Goal: Task Accomplishment & Management: Manage account settings

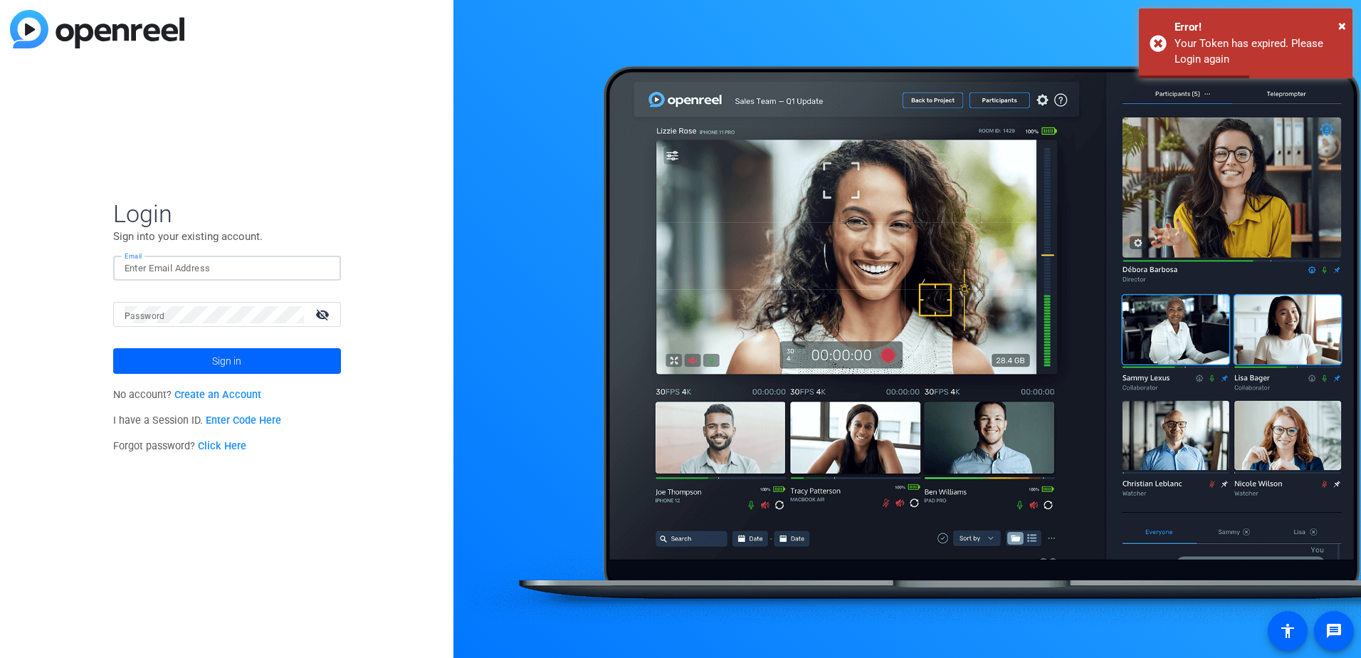
click at [193, 269] on input "Email" at bounding box center [227, 268] width 205 height 17
type input "[PERSON_NAME][EMAIL_ADDRESS][DOMAIN_NAME]"
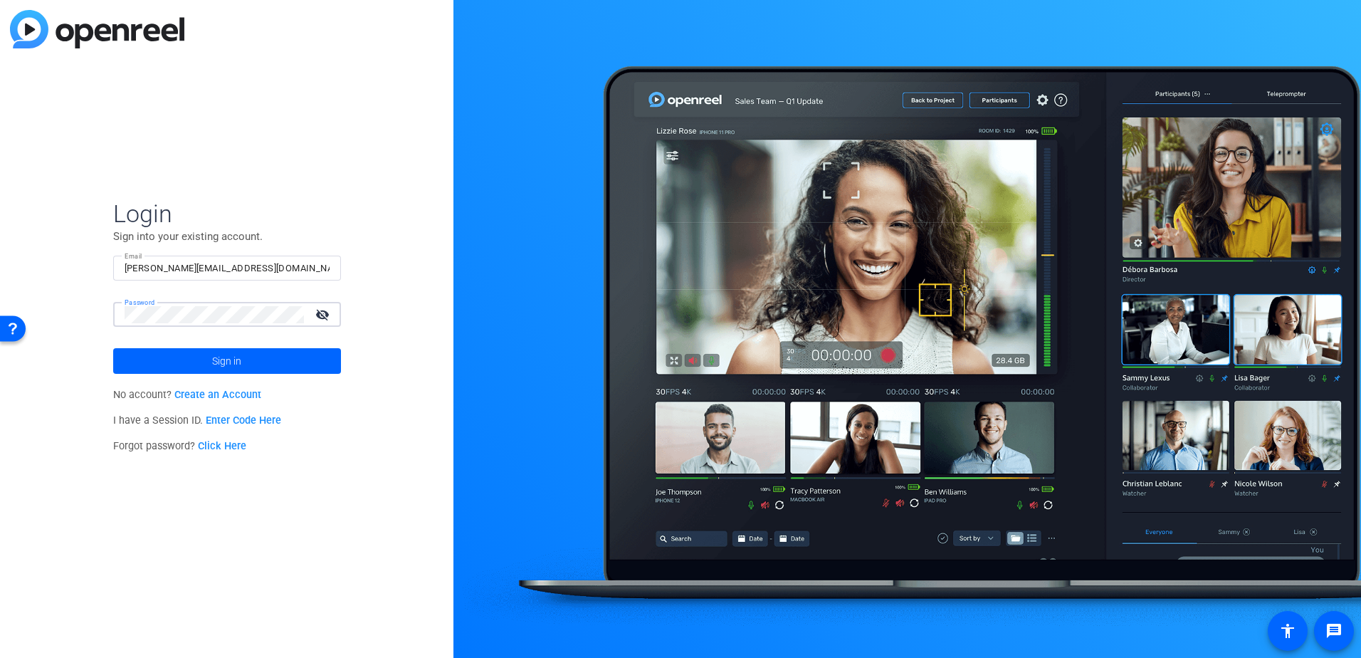
click at [113, 348] on button "Sign in" at bounding box center [227, 361] width 228 height 26
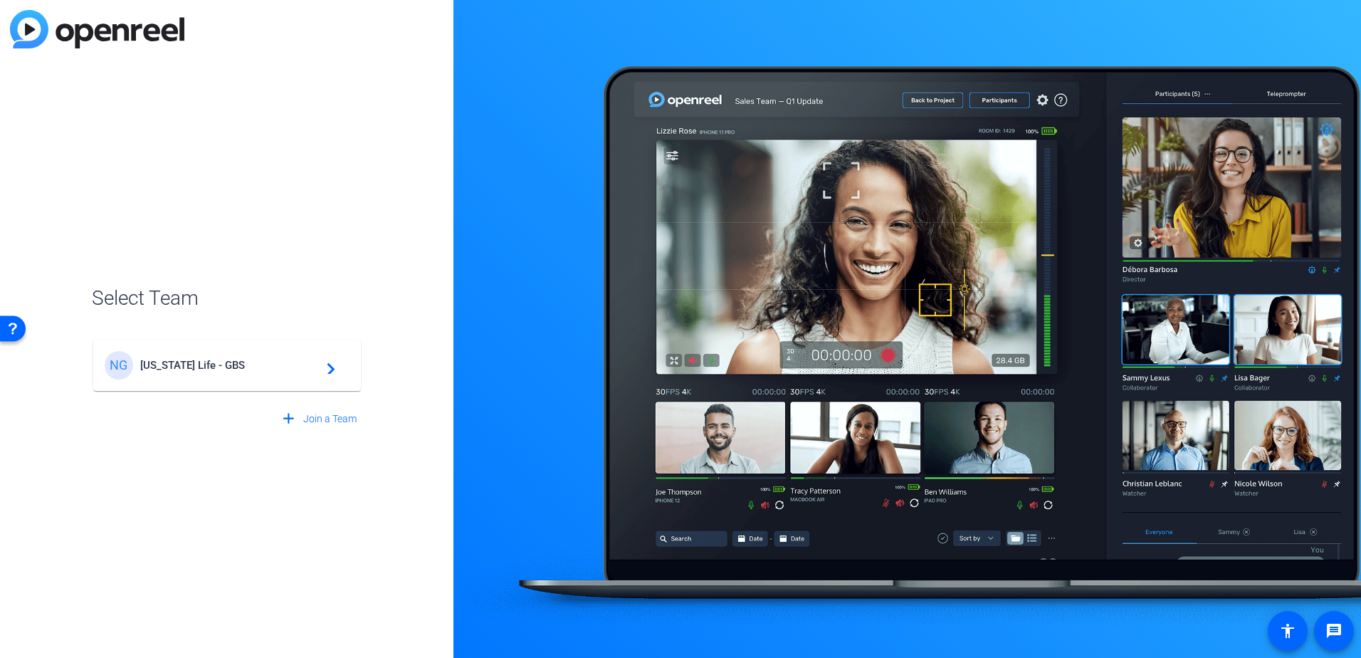
click at [200, 240] on openreel-guest-select-account "Select Team NG [US_STATE] Life - GBS navigate_next add Join a Team" at bounding box center [227, 329] width 270 height 206
click at [161, 362] on span "[US_STATE] Life - GBS" at bounding box center [229, 365] width 178 height 13
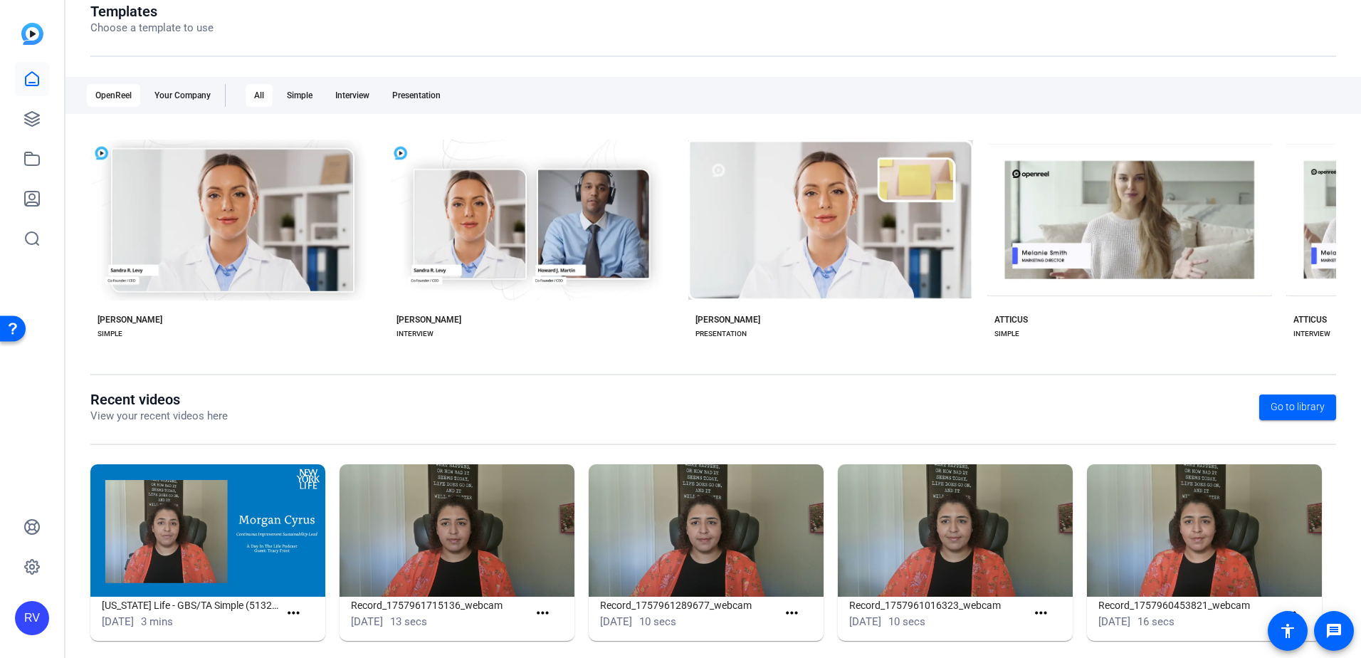
scroll to position [183, 0]
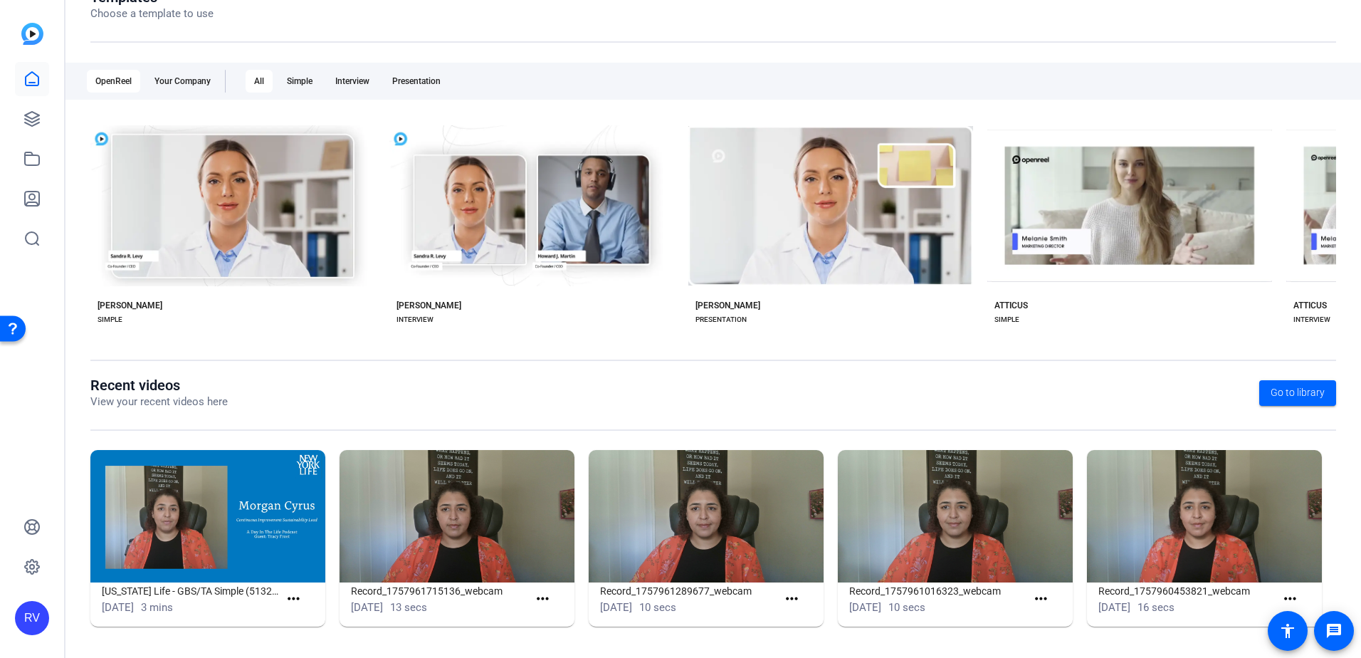
click at [183, 485] on img at bounding box center [207, 516] width 235 height 132
click at [285, 599] on mat-icon "more_horiz" at bounding box center [294, 599] width 18 height 18
click at [302, 618] on span "View" at bounding box center [323, 619] width 57 height 17
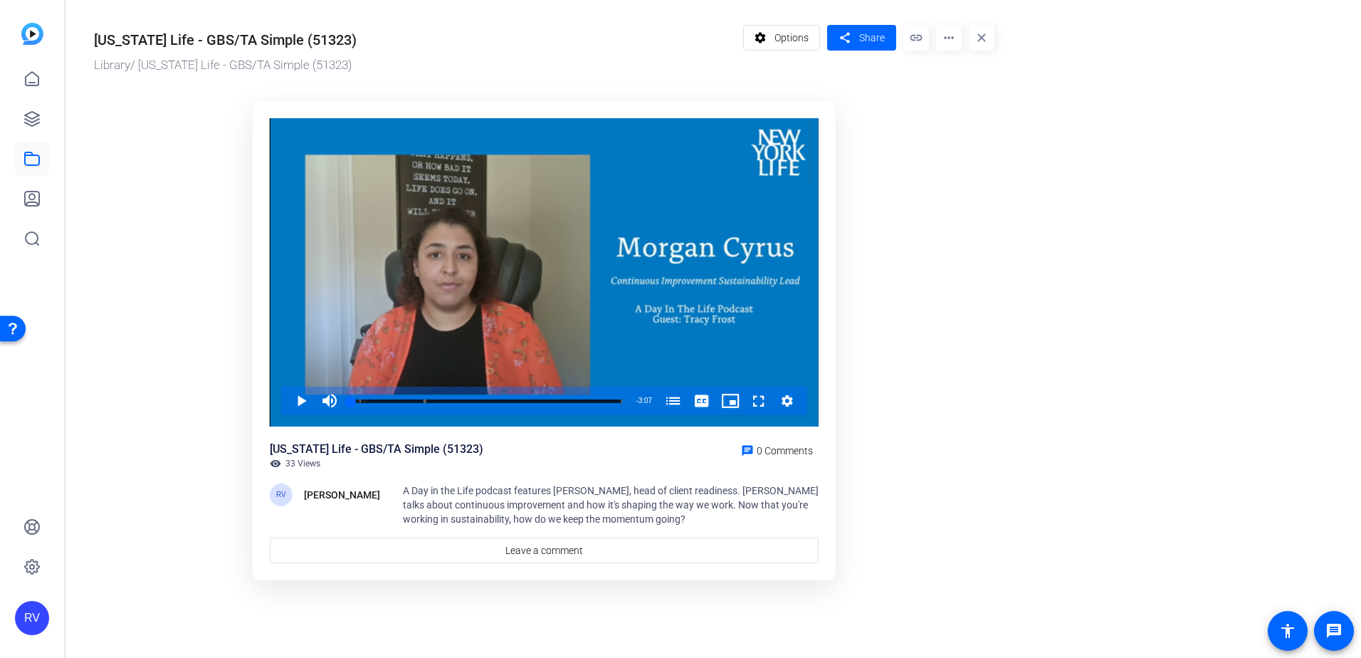
click at [944, 40] on mat-icon "more_horiz" at bounding box center [949, 38] width 26 height 26
click at [987, 79] on span "Edit in Creator" at bounding box center [976, 81] width 59 height 17
click at [279, 461] on mat-icon "visibility" at bounding box center [275, 463] width 11 height 11
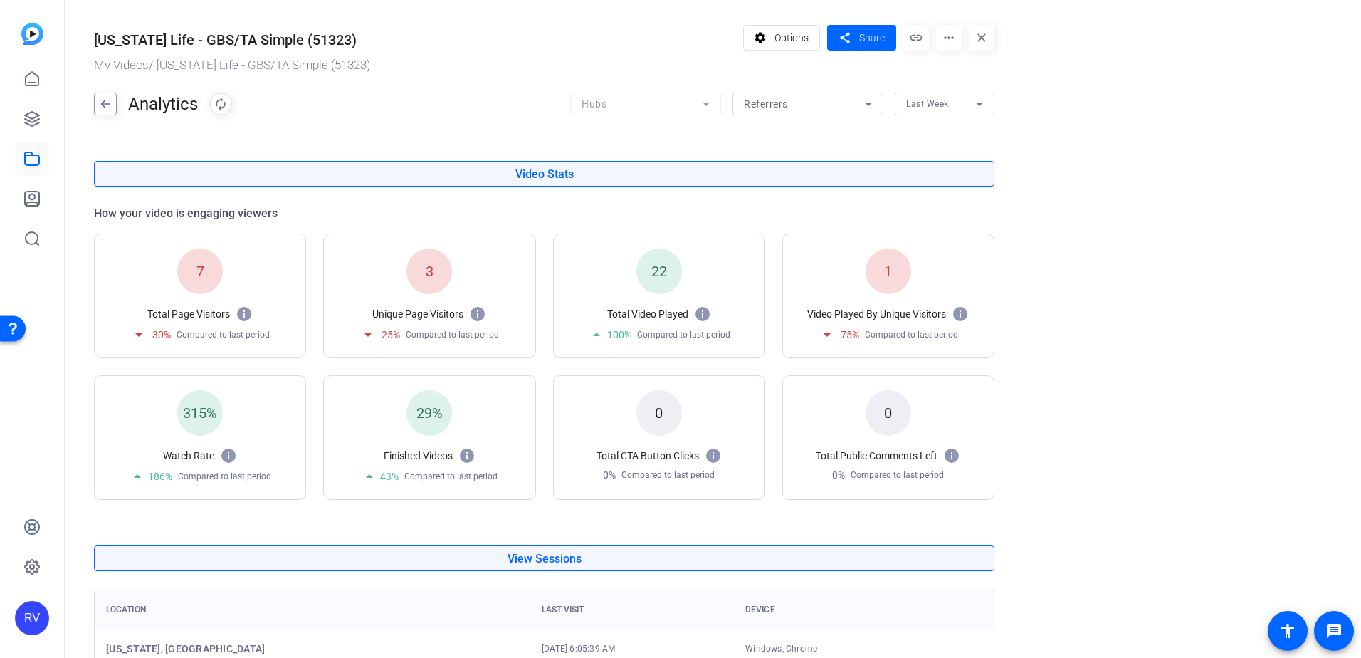
click at [100, 100] on mat-icon "arrow_back" at bounding box center [105, 104] width 21 height 23
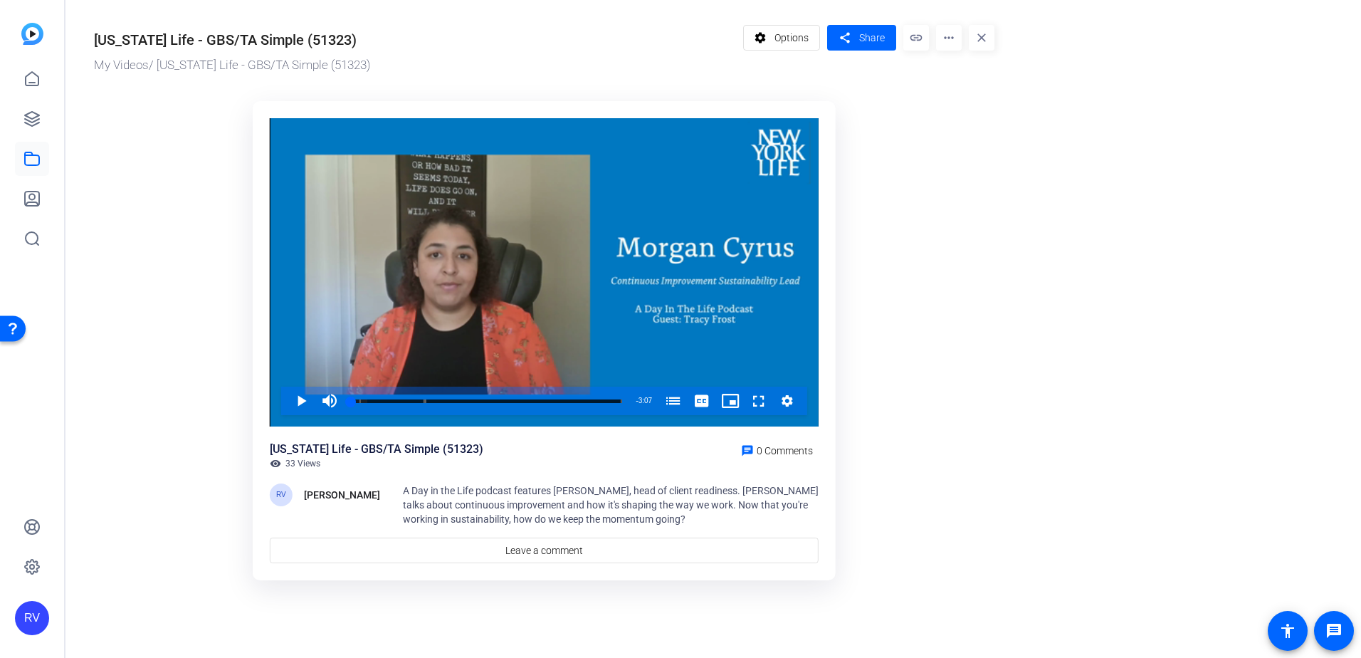
click at [945, 37] on mat-icon "more_horiz" at bounding box center [949, 38] width 26 height 26
click at [760, 36] on div at bounding box center [680, 329] width 1361 height 658
click at [767, 37] on mat-icon "settings" at bounding box center [761, 37] width 18 height 27
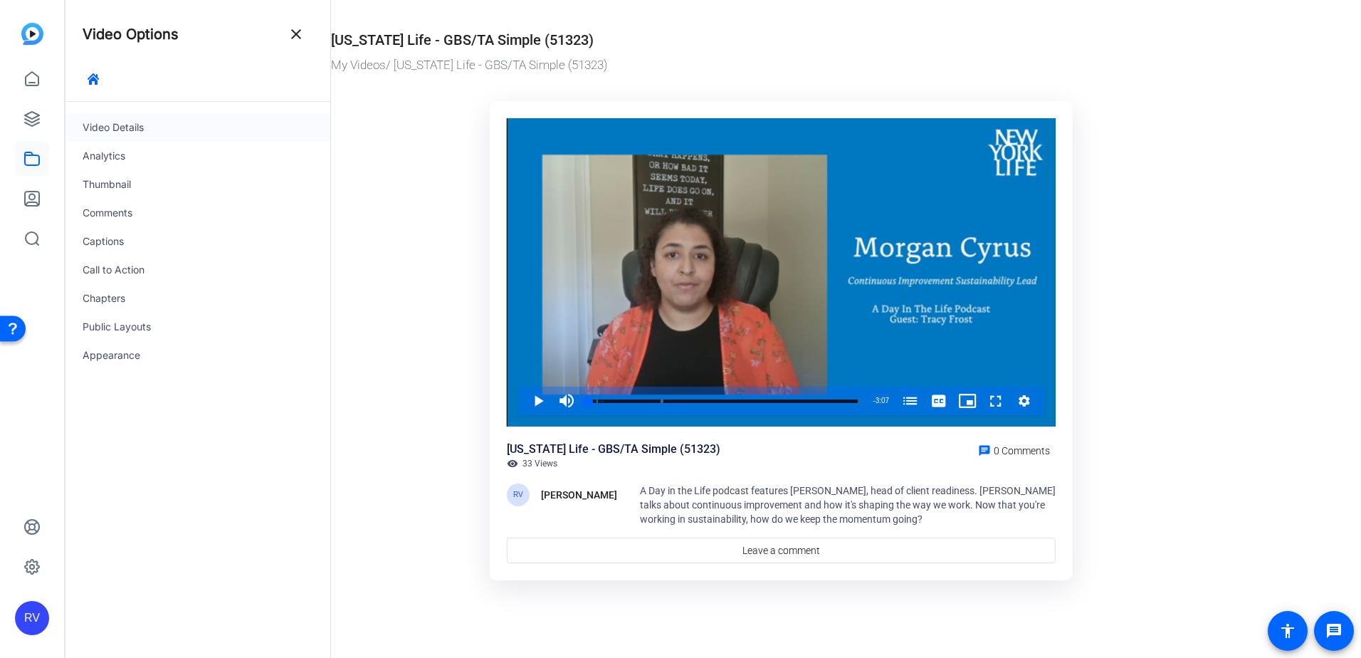
click at [128, 133] on div "Video Details" at bounding box center [197, 127] width 265 height 28
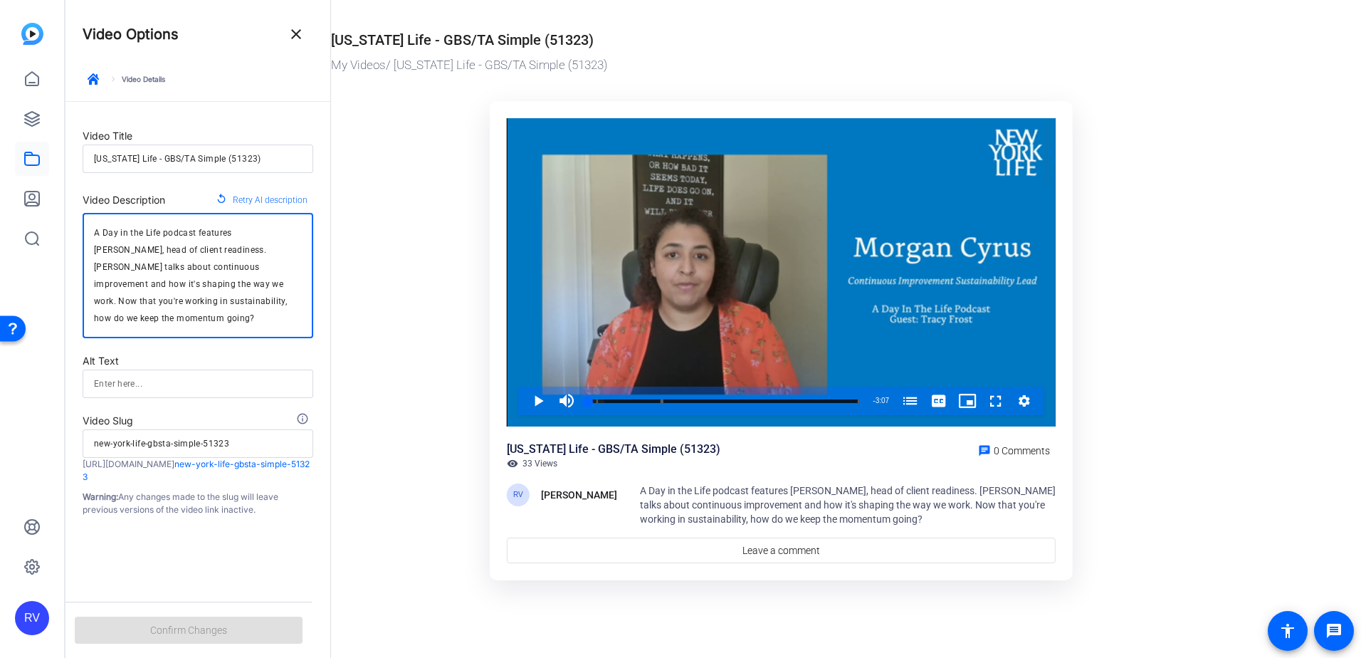
drag, startPoint x: 89, startPoint y: 285, endPoint x: 60, endPoint y: 216, distance: 75.6
click at [60, 216] on mat-sidenav-container "RV Video Options close keyboard_arrow_right Video Details Video Title New York …" at bounding box center [680, 329] width 1361 height 658
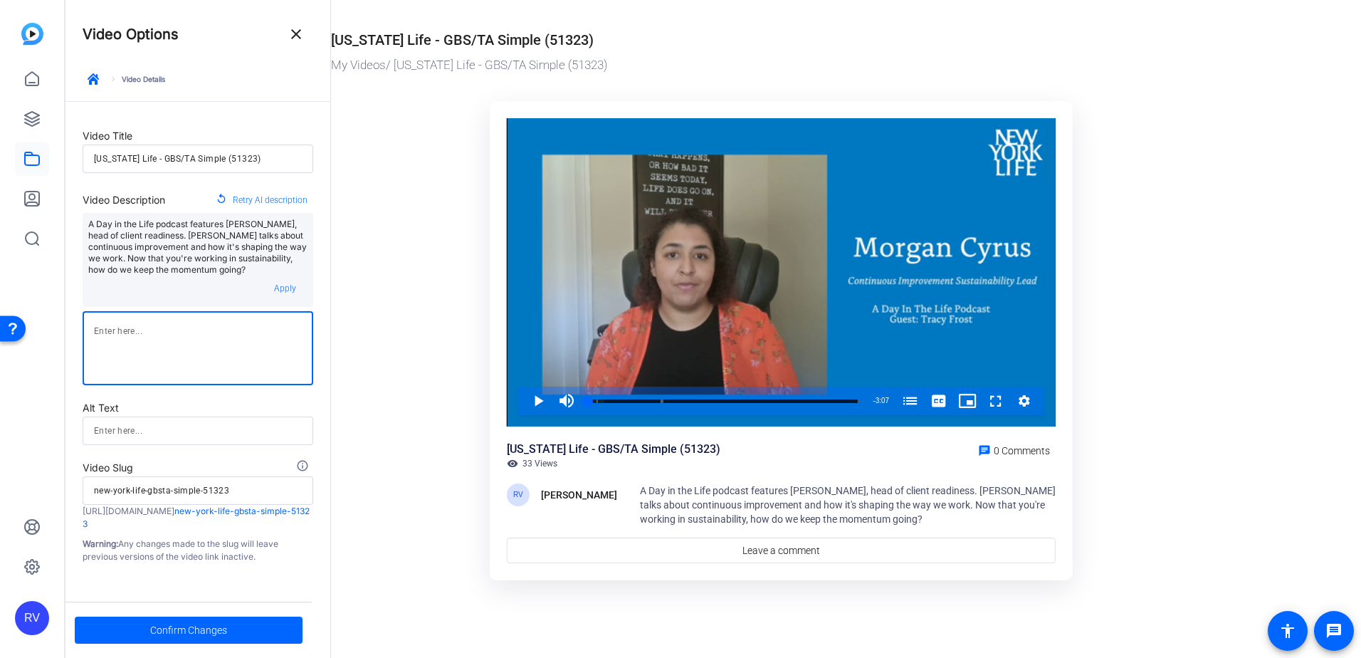
click at [385, 365] on ktd-grid "Video Player is loading. Play Video Play Mute Current Time 0:00 / Duration 3:07…" at bounding box center [781, 342] width 900 height 498
drag, startPoint x: 260, startPoint y: 157, endPoint x: 73, endPoint y: 148, distance: 186.7
click at [73, 148] on form "Video Title New York Life - GBS/TA Simple (51323) Video Description replay Retr…" at bounding box center [197, 332] width 265 height 461
drag, startPoint x: 268, startPoint y: 160, endPoint x: 276, endPoint y: 157, distance: 8.3
click at [270, 160] on input "[US_STATE] Life - GBS/TA Simple (51323)" at bounding box center [198, 158] width 208 height 17
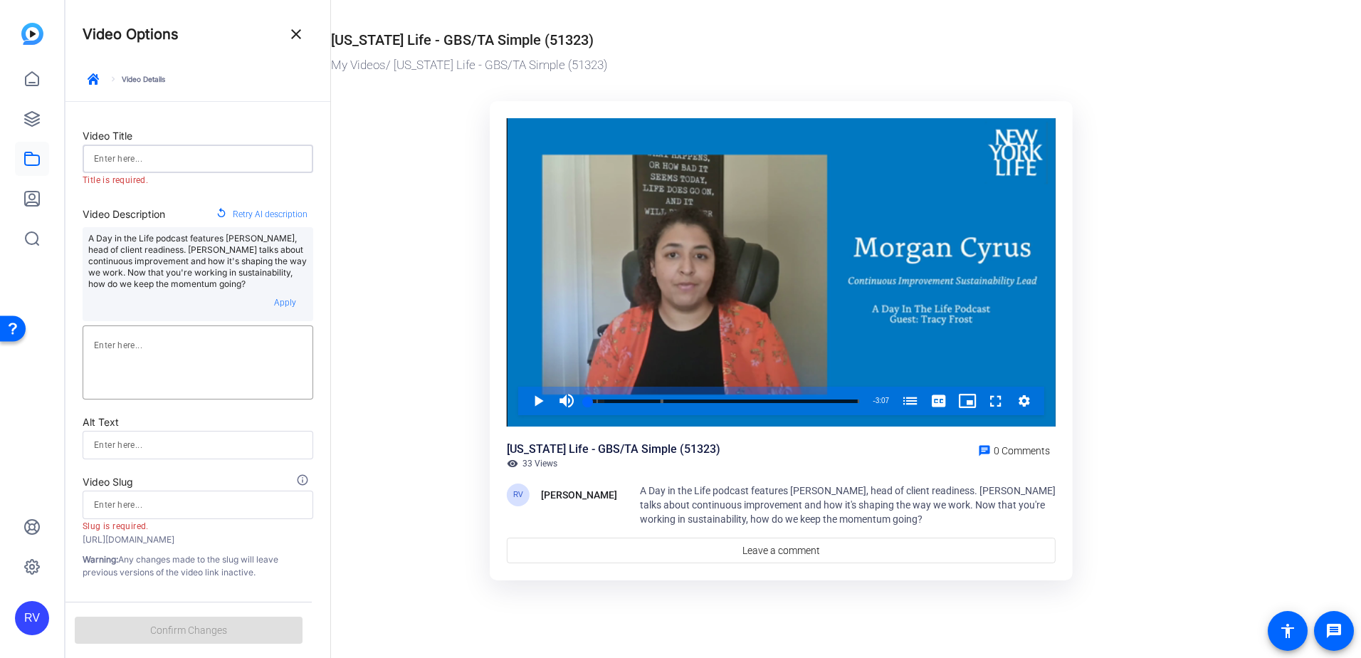
click at [276, 159] on input at bounding box center [198, 158] width 208 height 17
click at [380, 326] on ktd-grid "Video Player is loading. Play Video Play Mute Current Time 0:00 / Duration 3:07…" at bounding box center [781, 342] width 900 height 498
click at [199, 161] on input at bounding box center [198, 158] width 208 height 17
click at [154, 153] on input at bounding box center [198, 158] width 208 height 17
type input "C"
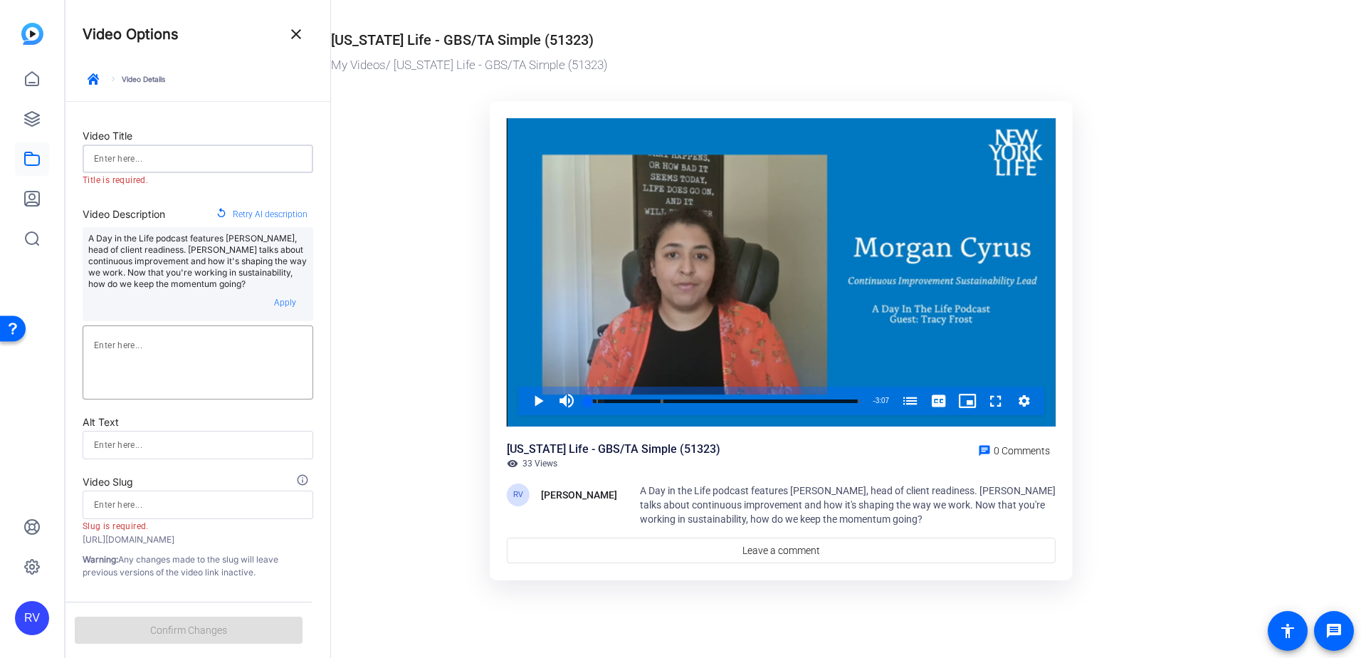
type input "c"
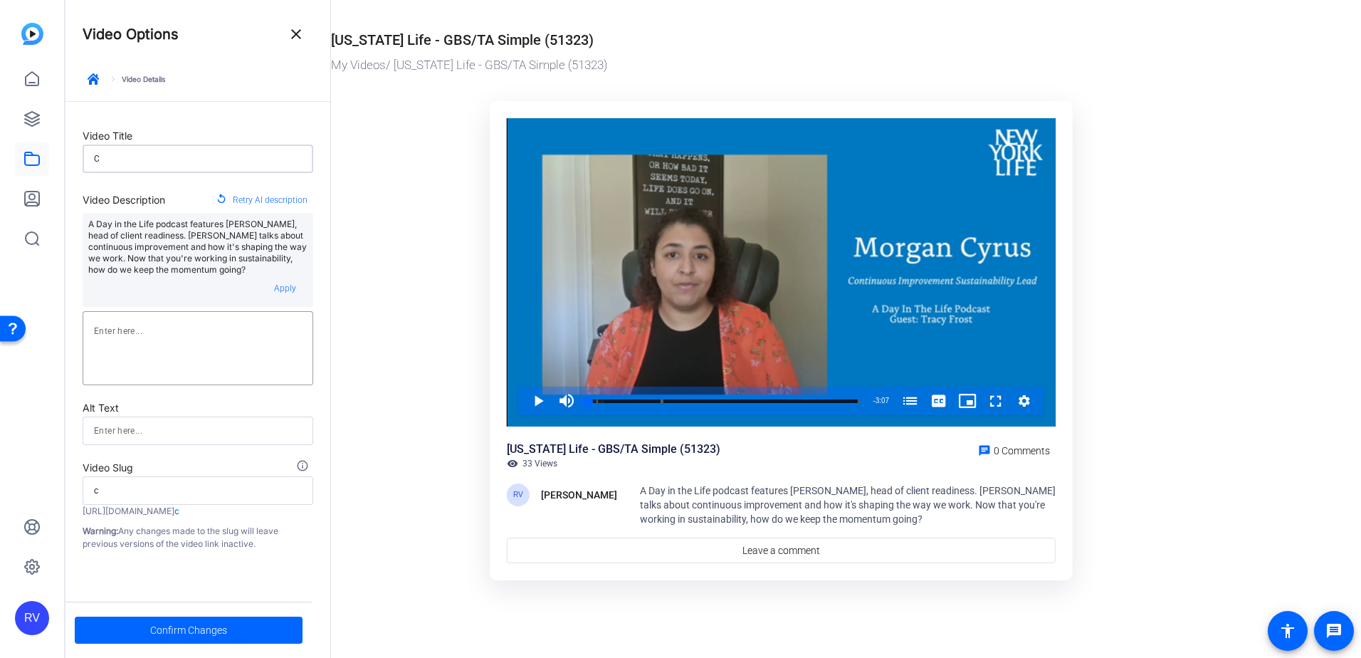
type input "CI"
type input "ci"
type input "CI"
type input "ci"
type input "CI"
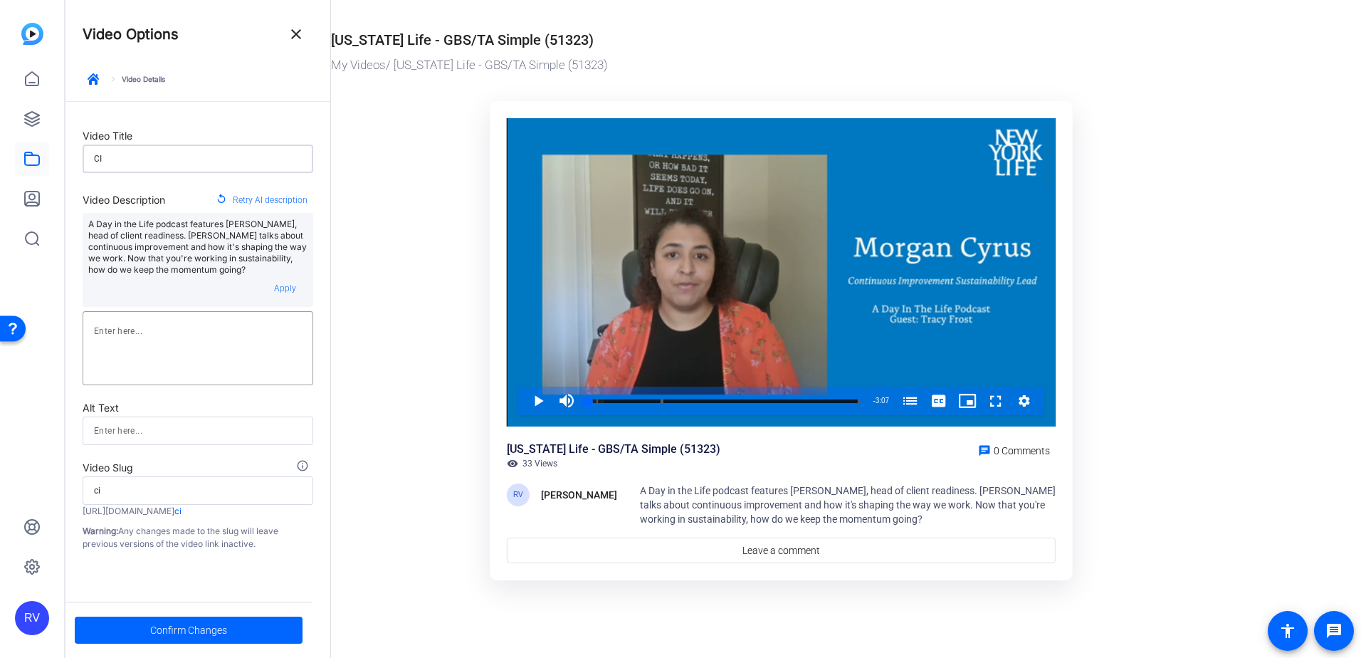
type input "ci"
type input "C"
type input "c"
type input "Co"
type input "co"
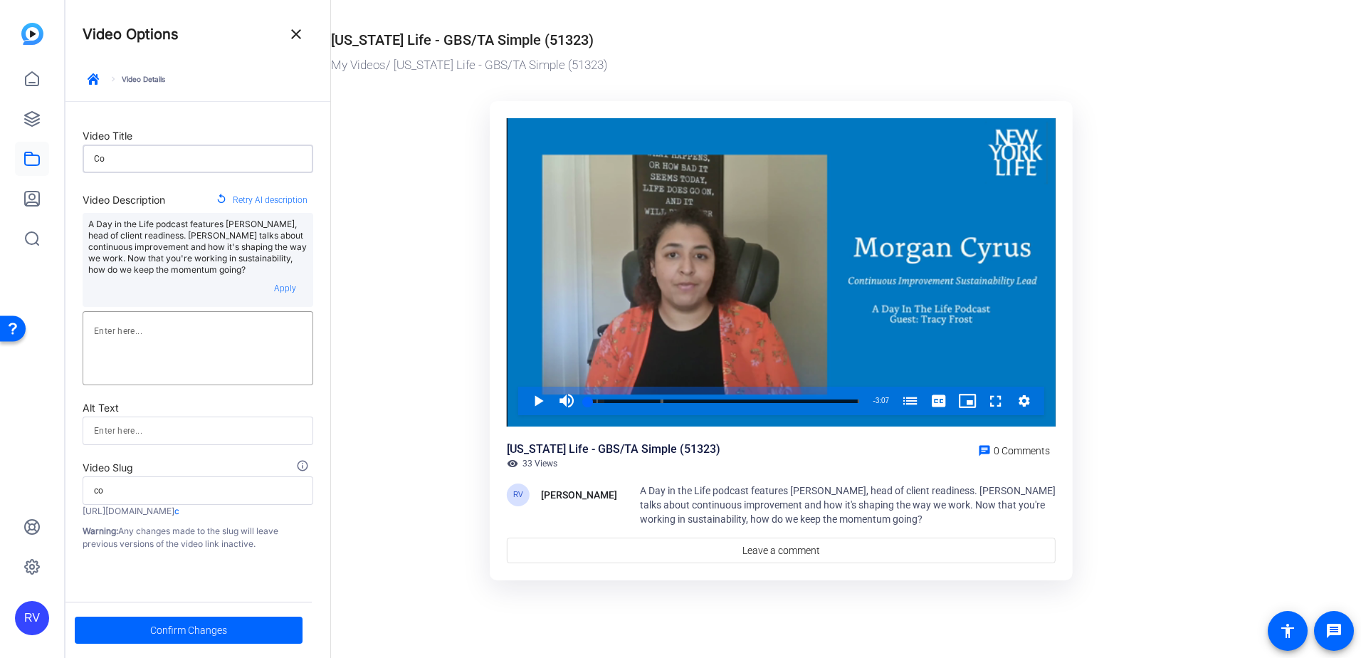
type input "Con"
type input "con"
type input "Cont"
type input "cont"
type input "Conti"
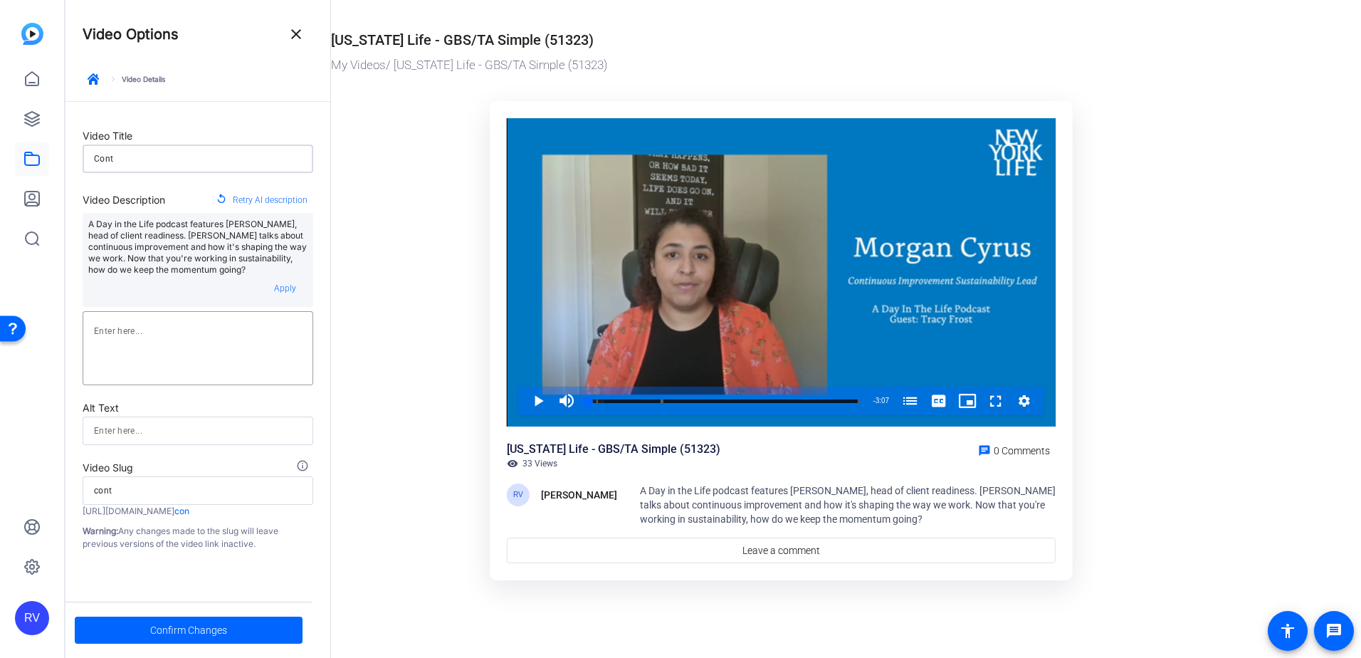
type input "conti"
type input "Contin"
type input "contin"
type input "Contino"
type input "contino"
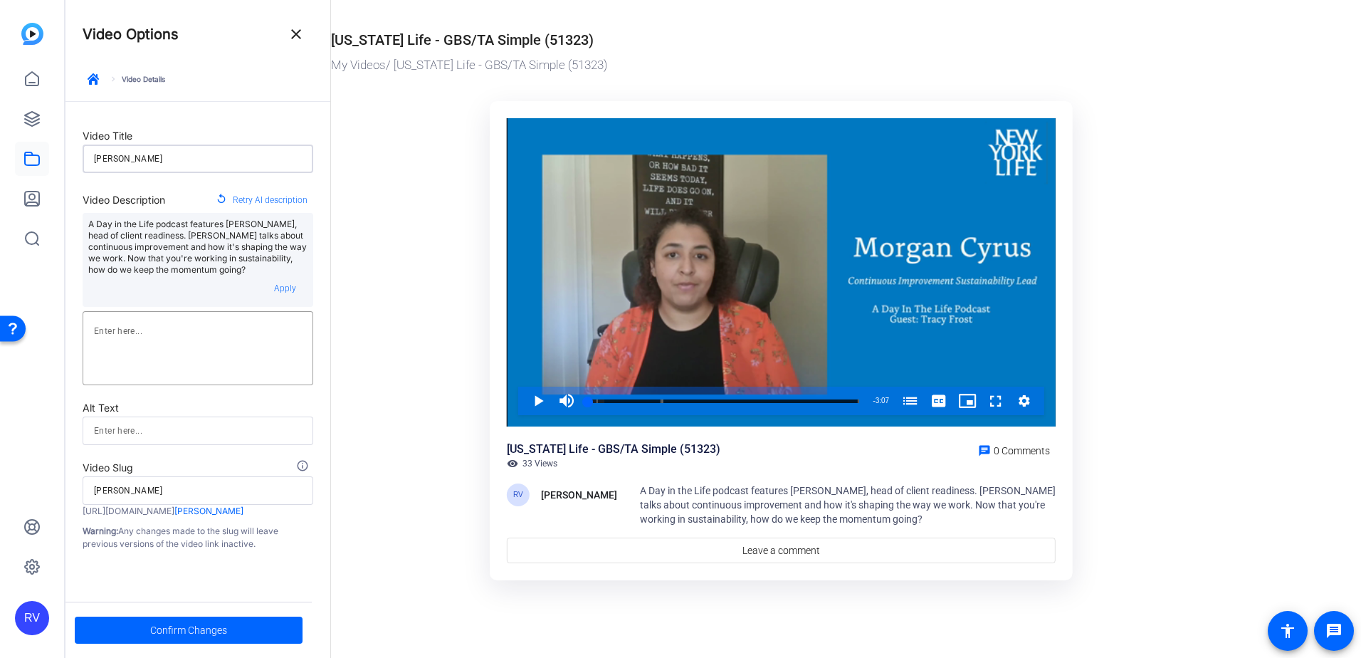
type input "Continou"
type input "continou"
type input "Continous"
type input "continous"
type input "Continous"
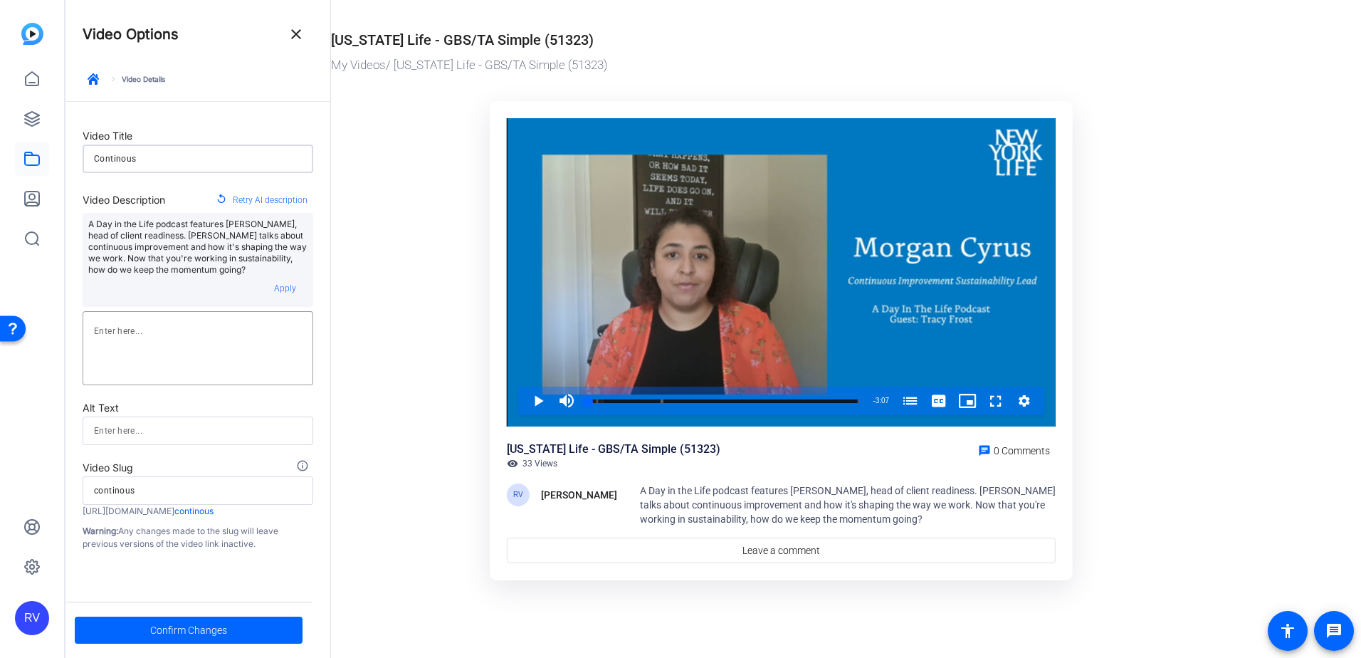
type input "continous"
type input "Continous I"
type input "continous-i"
type input "Continous Im"
type input "continous-im"
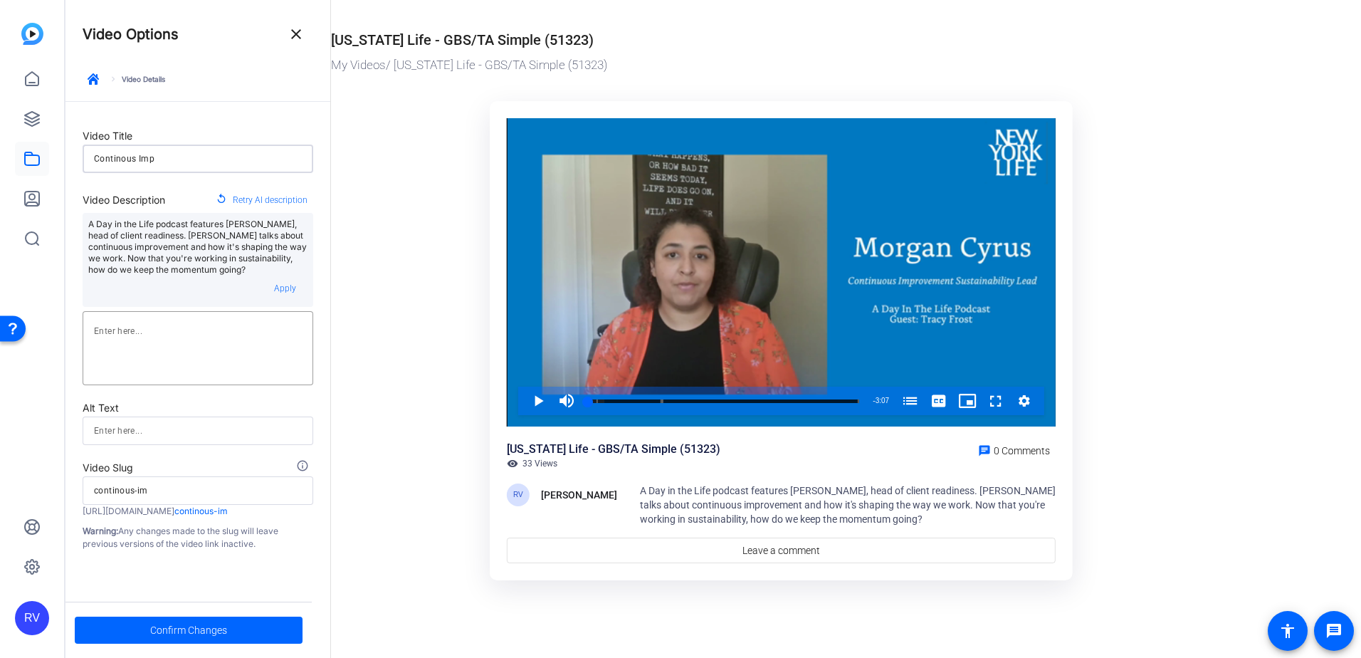
type input "Continous Imp["
type input "continous-imp"
type input "Continous Imp[r"
type input "continous-impr"
type input "Continous Imp[ro"
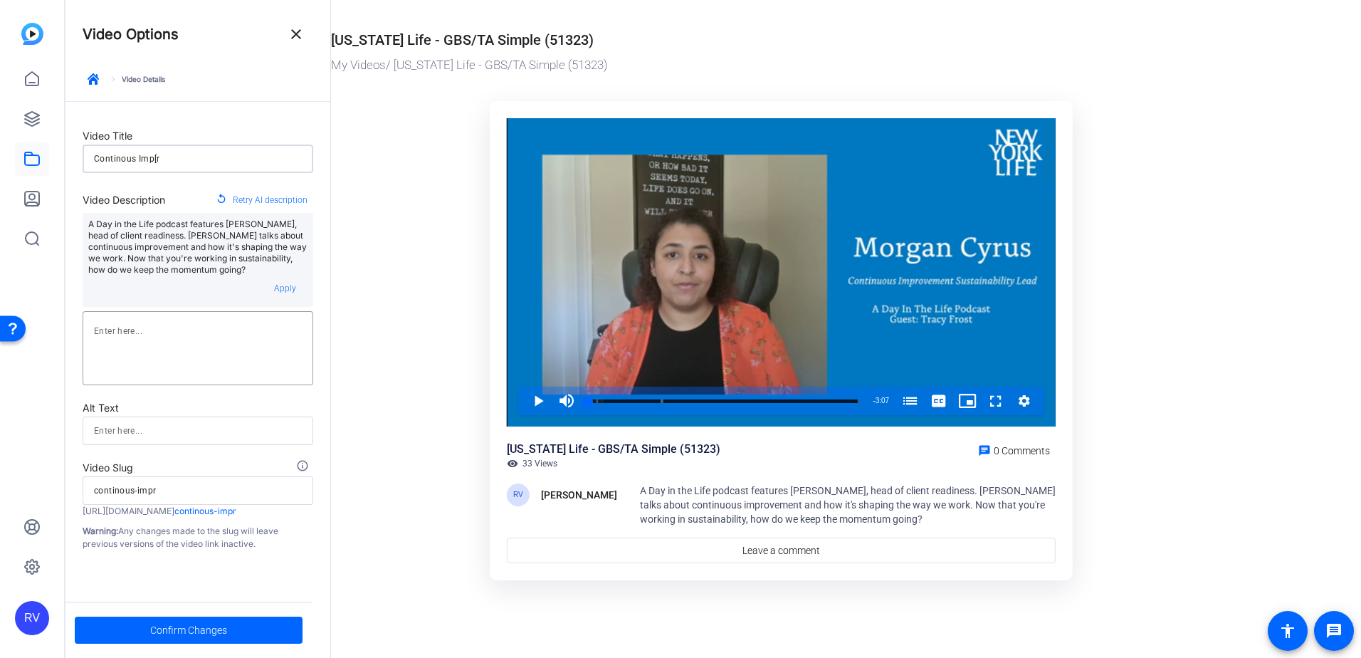
type input "continous-impro"
type input "Continous Imp[rov"
type input "continous-improv"
type input "Continous Imp[rove"
type input "continous-improve"
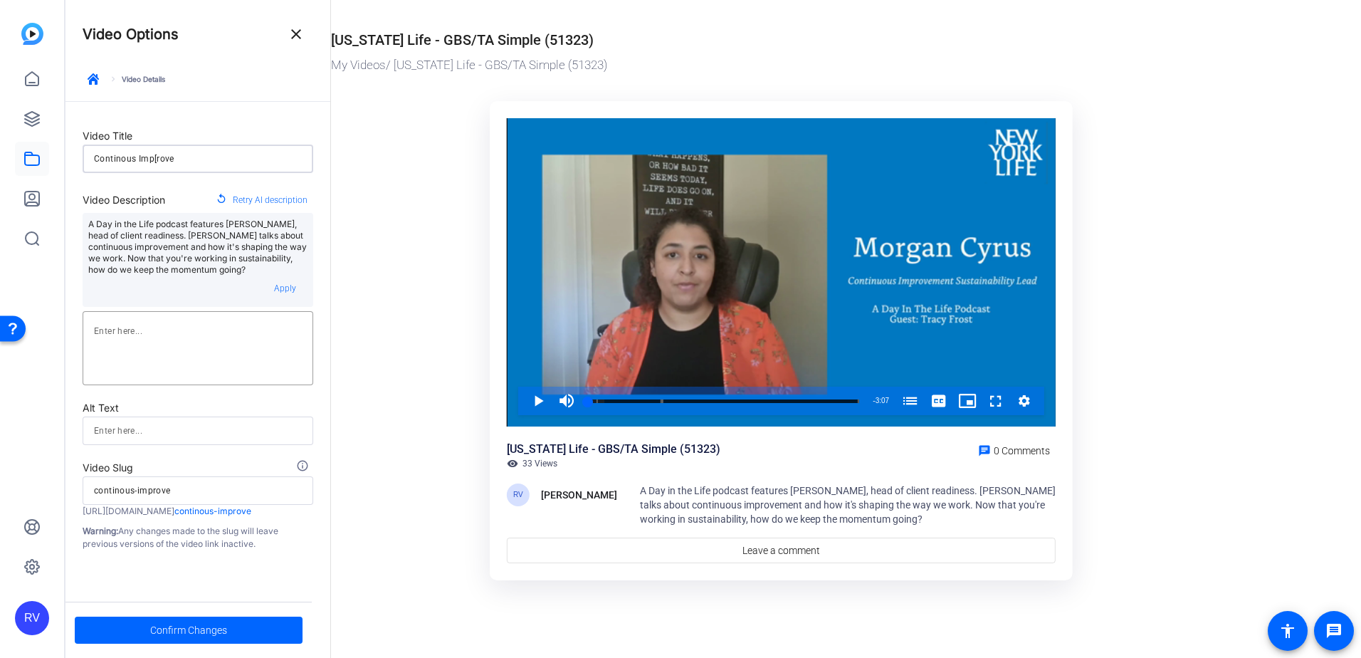
type input "Continous Imp[rovem"
type input "continous-improvem"
type input "Continous Imp[roveme"
type input "continous-improveme"
type input "Continous Imp[rovemen"
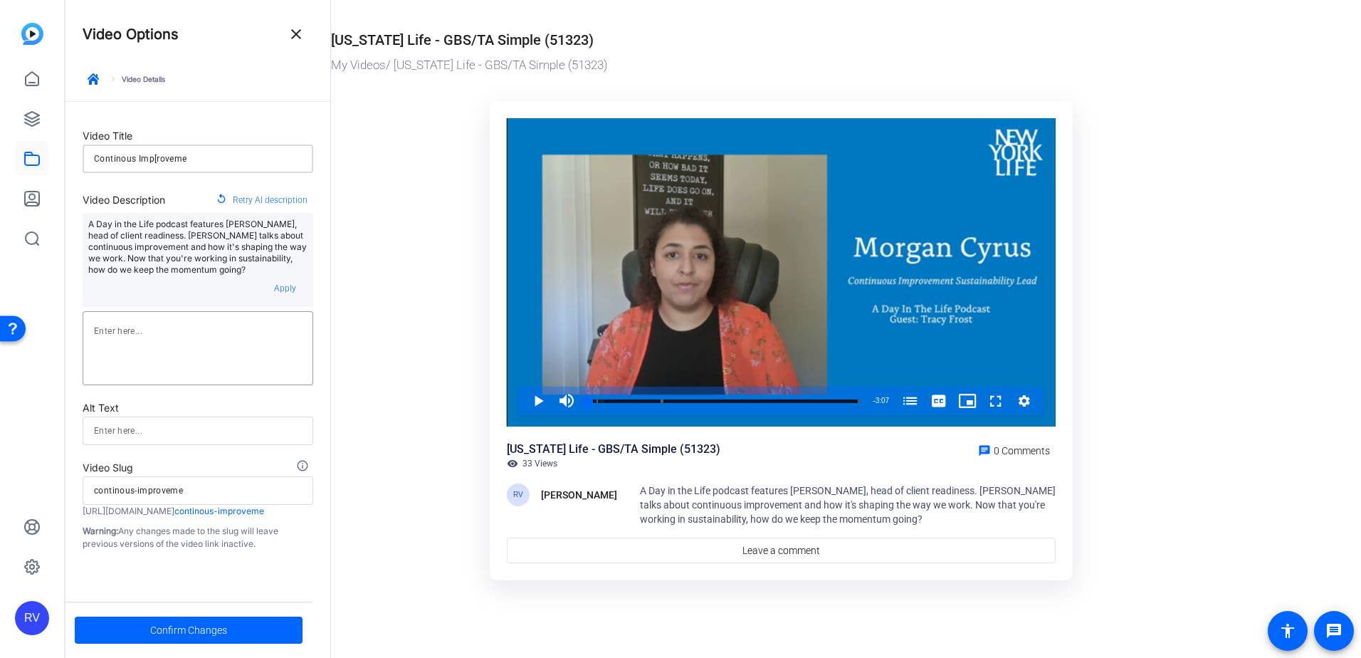
type input "continous-improvemen"
type input "Continous Imp[rovement"
type input "continous-improvement"
type input "Continous Imp[rovement"
type input "continous-improvement"
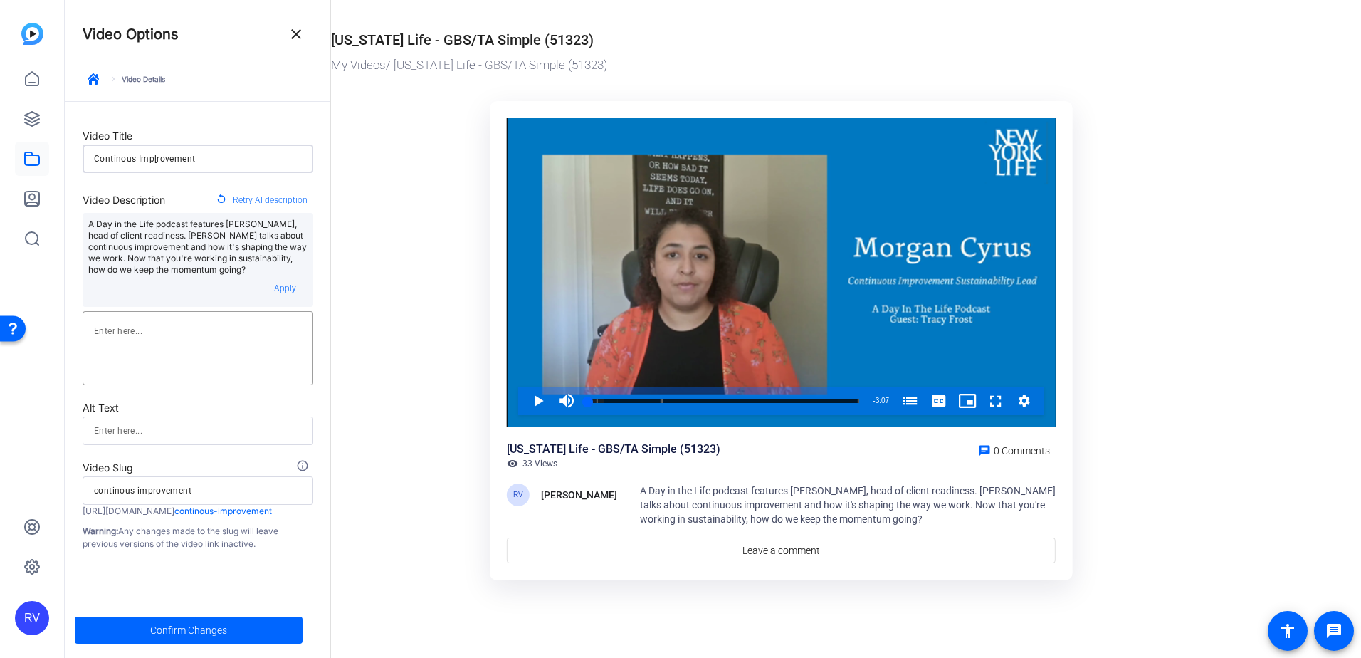
type input "Continuous Imp[rovement"
type input "continuous-improvement"
type input "Continuous Imp[rovement"
click at [123, 619] on span at bounding box center [189, 630] width 228 height 34
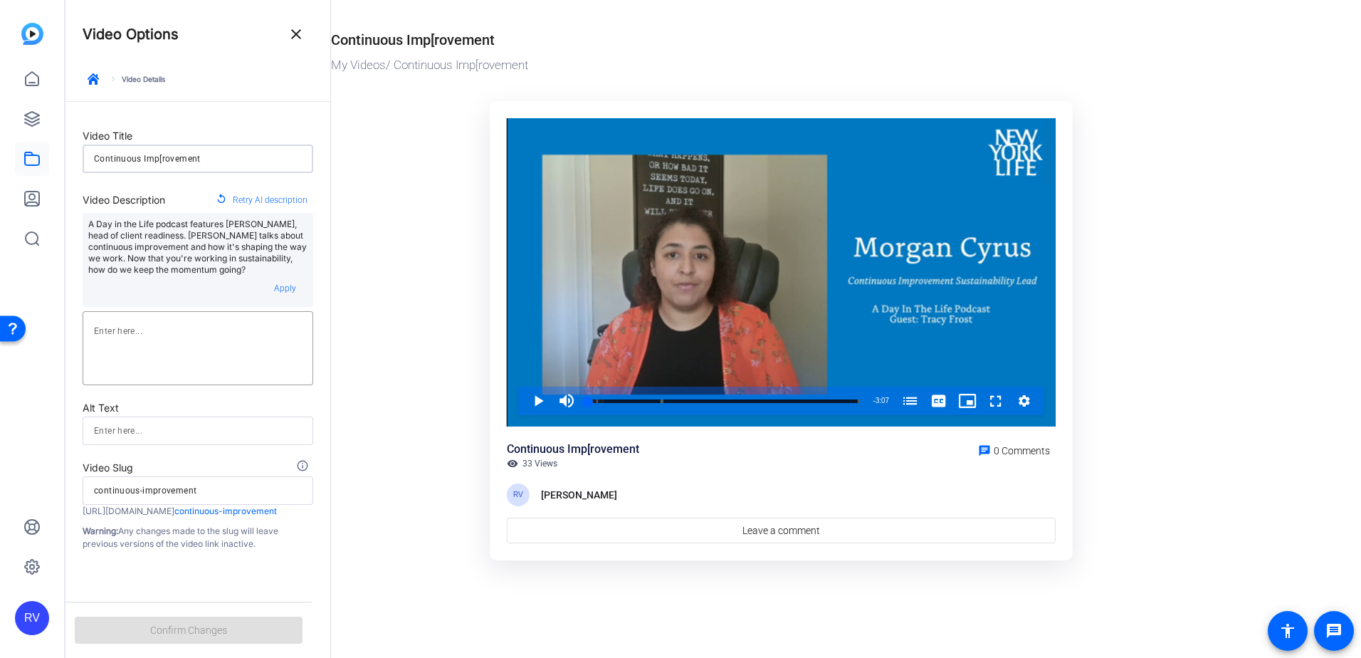
type input "Continuous Improvement"
type input "continuous-improvement"
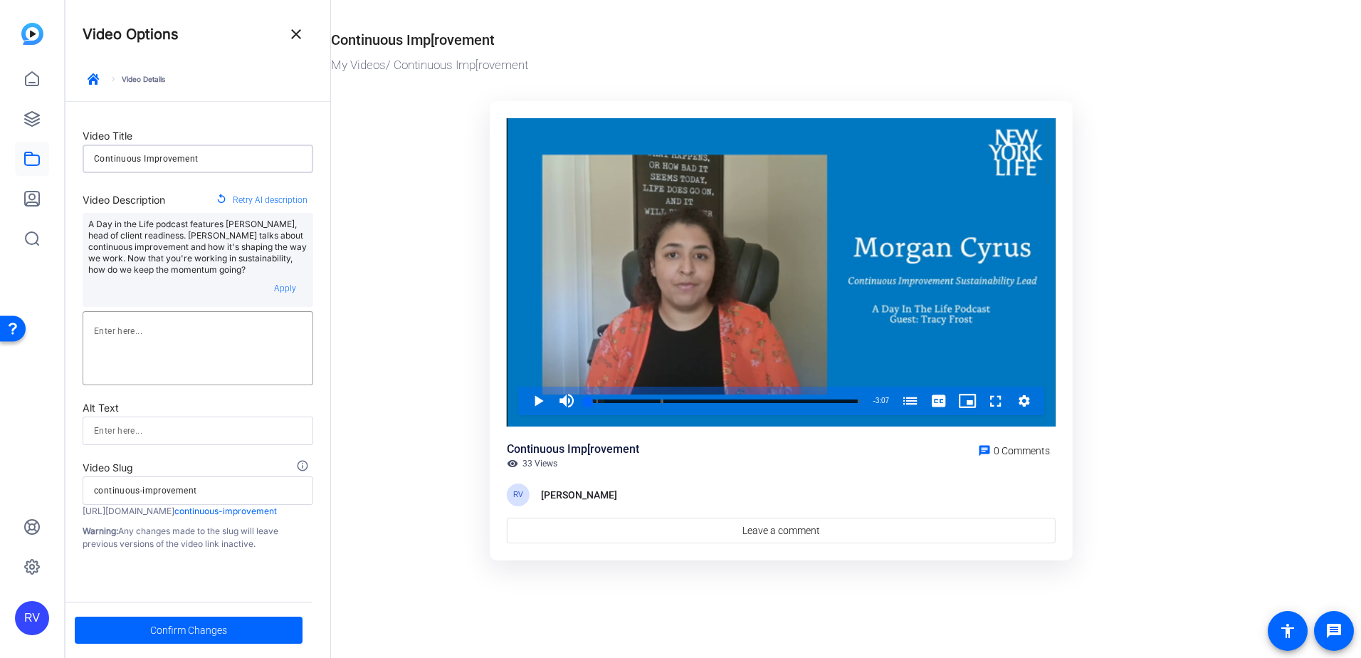
click at [214, 162] on input "Continuous Improvement" at bounding box center [198, 158] width 208 height 17
type input "Continuous Improvement"
click at [153, 629] on span "Confirm Changes" at bounding box center [188, 629] width 77 height 27
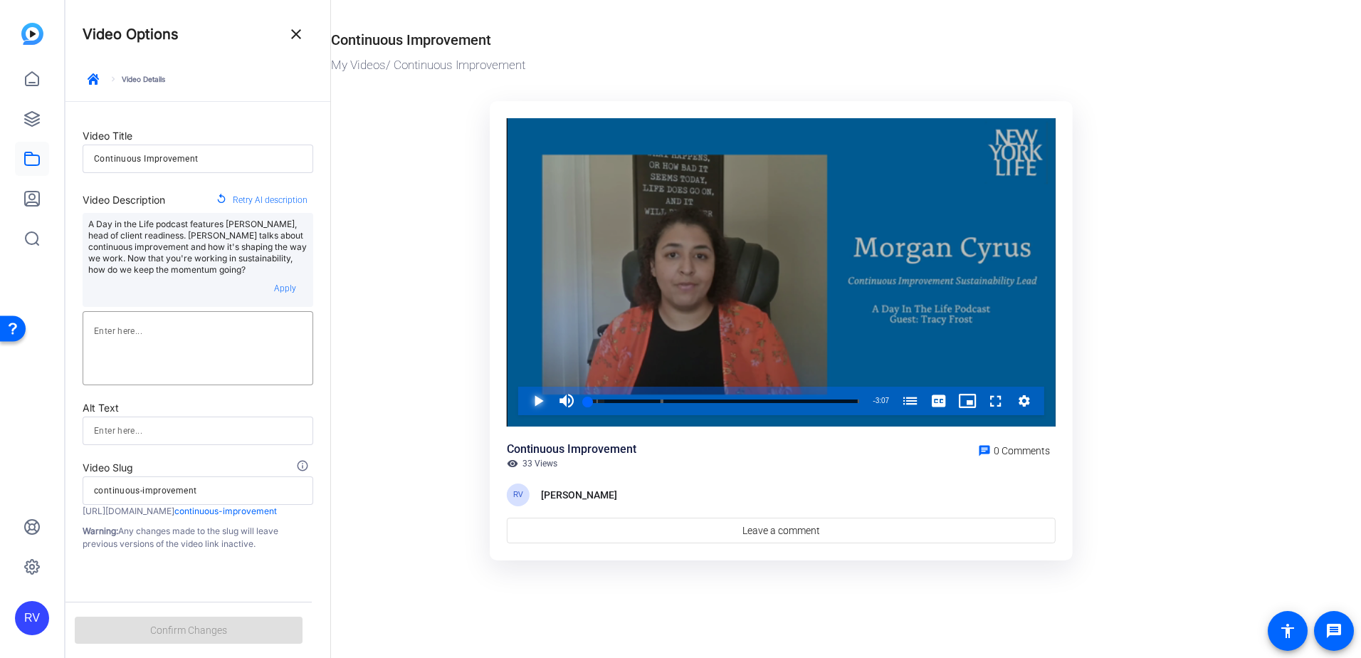
click at [524, 399] on span "Video Player" at bounding box center [524, 400] width 0 height 28
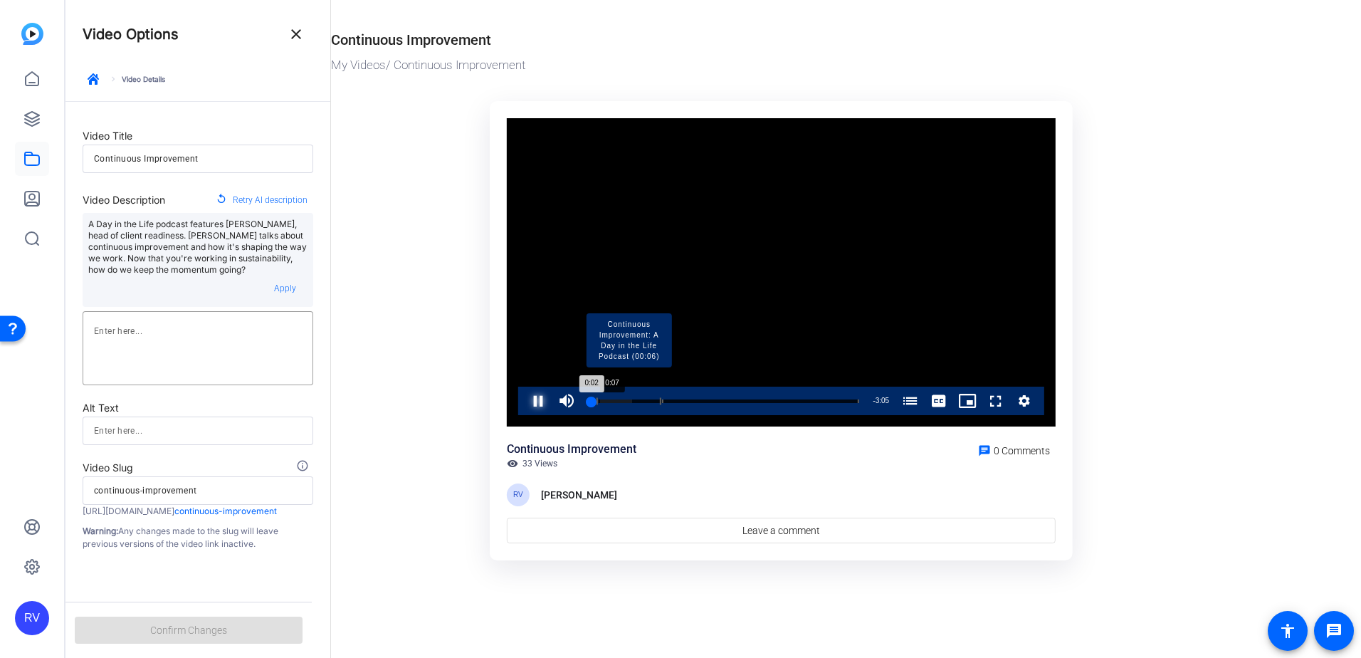
click at [599, 399] on div "Loaded : 16.20% 0:07 0:02 Continuous Improvement: A Day in the Life Podcast (00…" at bounding box center [723, 401] width 271 height 4
click at [616, 400] on div "Loaded : 16.20% 0:19 0:07 Continuous Improvement: A Day in the Life Podcast (00…" at bounding box center [723, 401] width 271 height 4
click at [641, 399] on div "Loaded : 27.31% 0:35 0:36 Continuous Improvement: A Day in the Life Podcast (00…" at bounding box center [723, 401] width 271 height 4
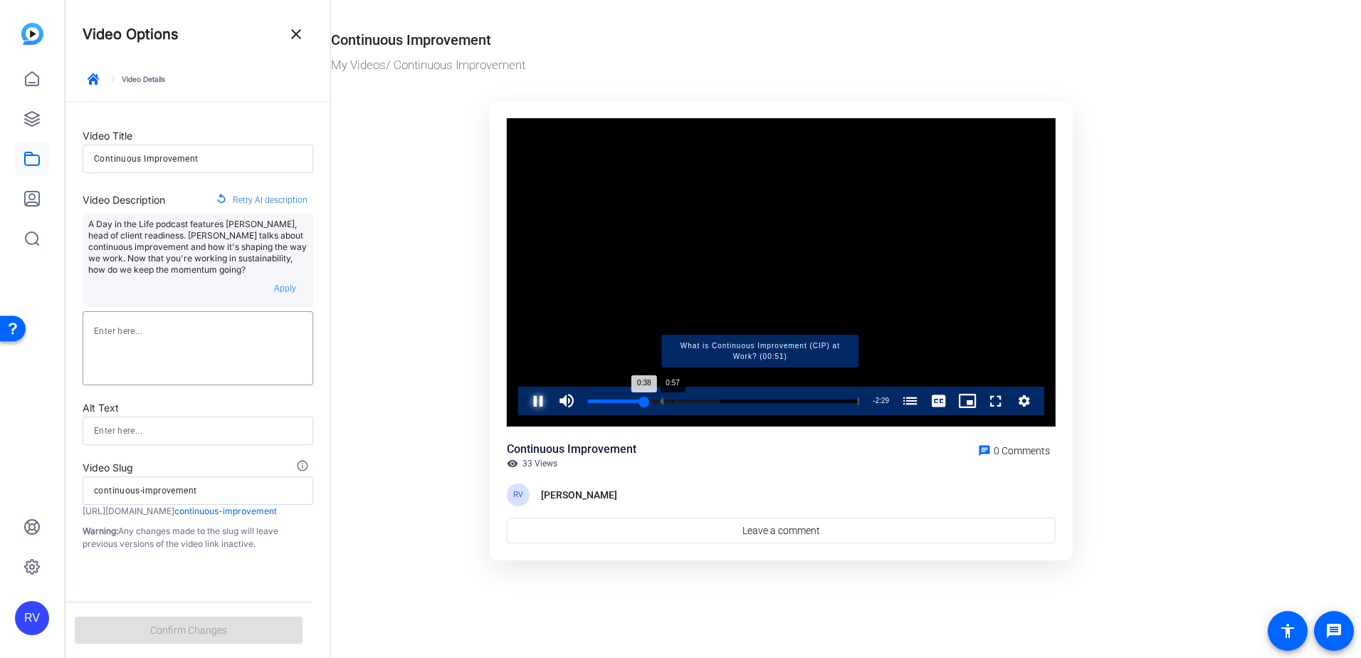
click at [671, 403] on div "Loaded : 48.67% 0:57 0:38 Continuous Improvement: A Day in the Life Podcast (00…" at bounding box center [723, 401] width 271 height 4
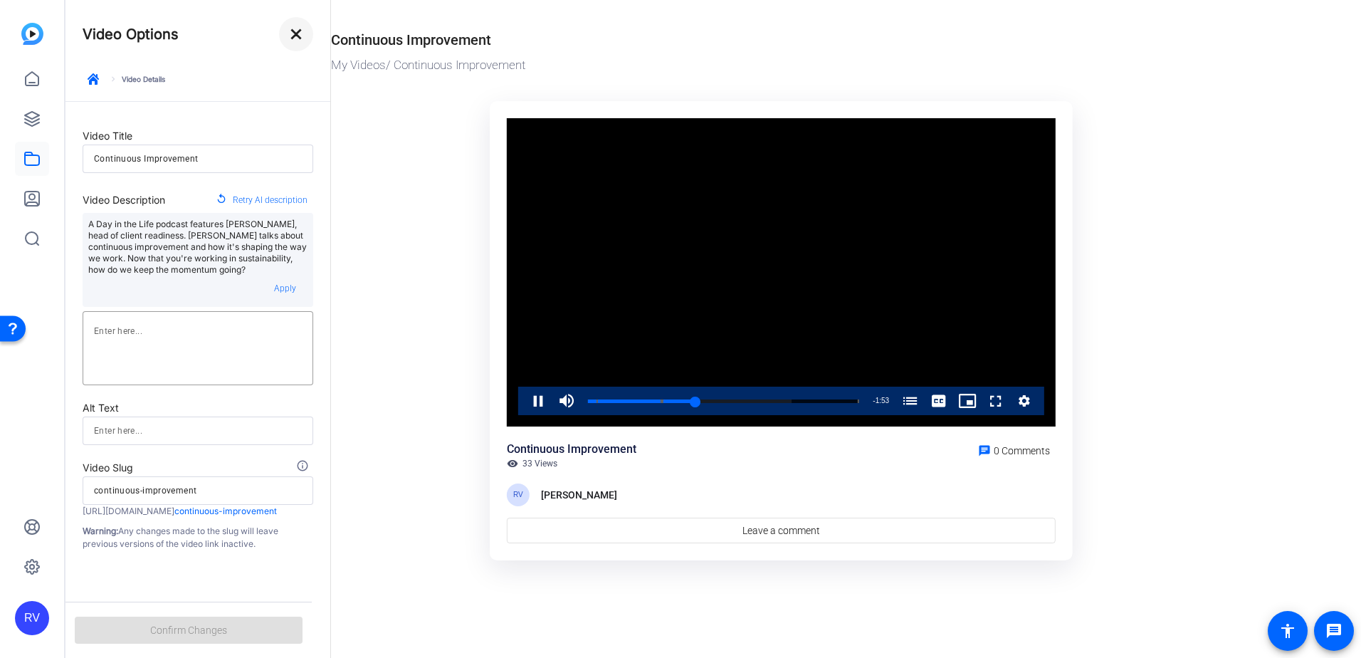
click at [298, 32] on mat-icon "close" at bounding box center [296, 34] width 17 height 17
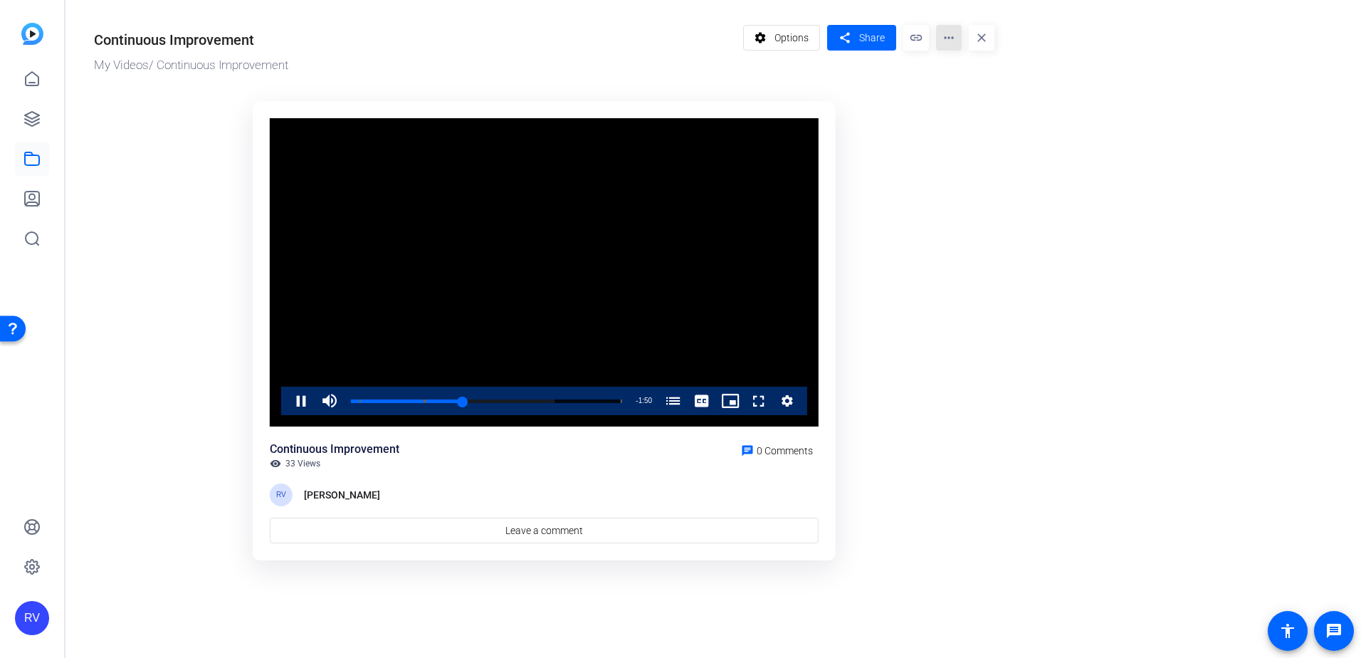
click at [950, 36] on mat-icon "more_horiz" at bounding box center [949, 38] width 26 height 26
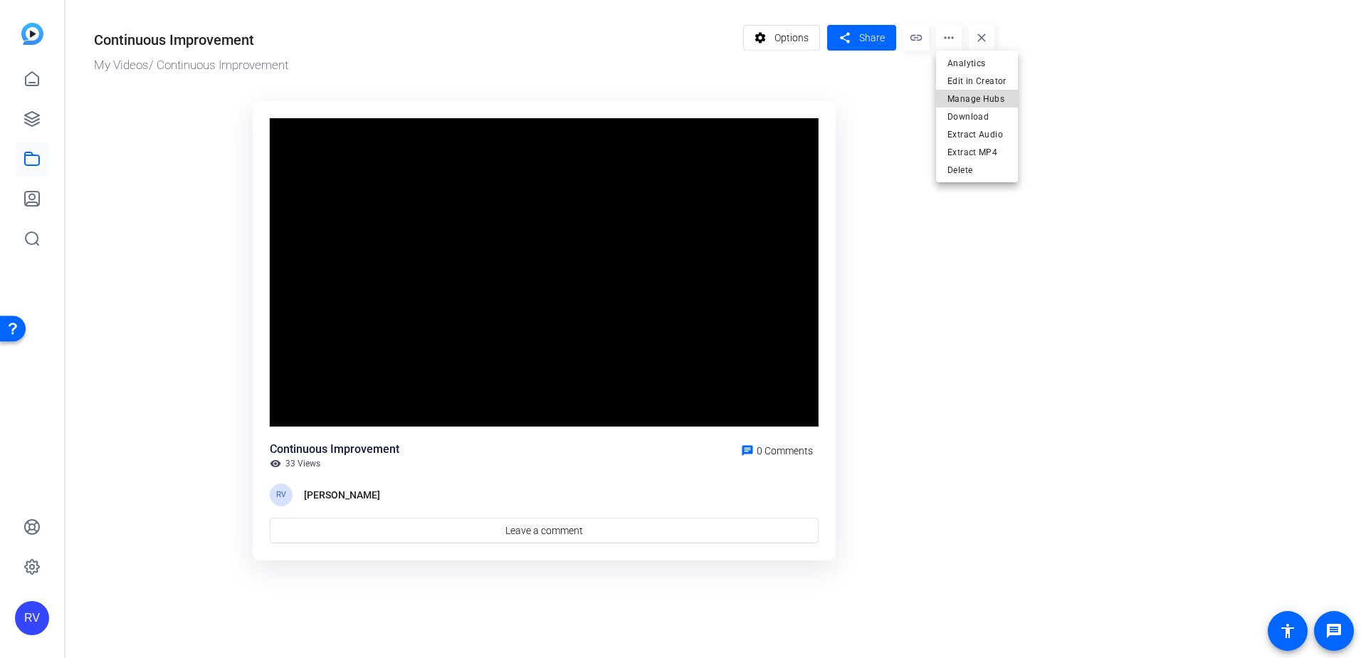
click at [999, 96] on span "Manage Hubs" at bounding box center [976, 98] width 59 height 17
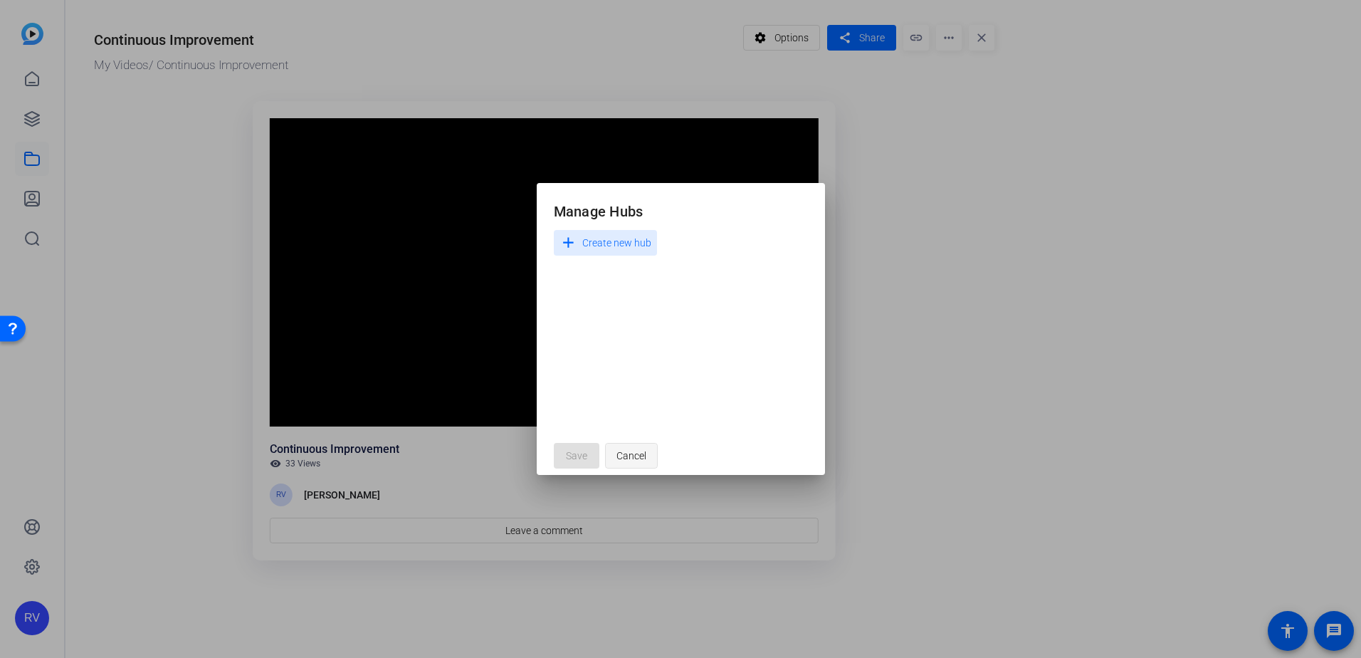
drag, startPoint x: 623, startPoint y: 451, endPoint x: 758, endPoint y: 421, distance: 137.8
click at [624, 451] on span "Cancel" at bounding box center [631, 455] width 30 height 27
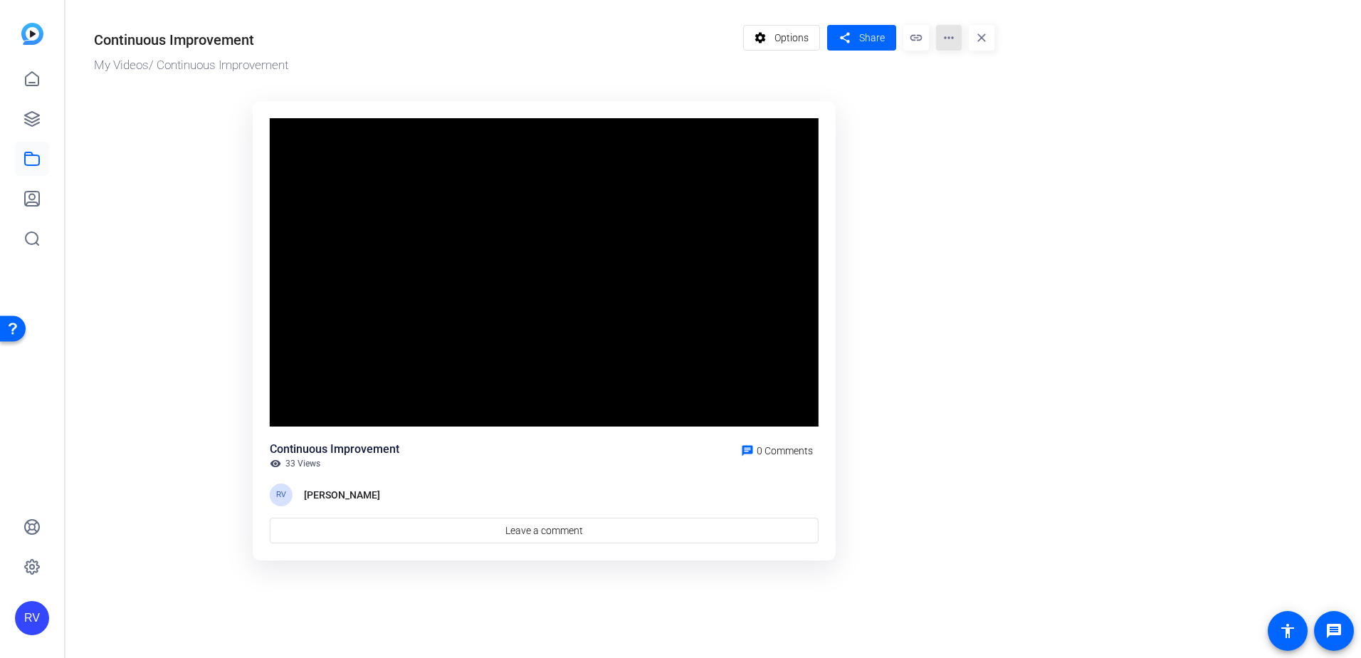
click at [953, 43] on mat-icon "more_horiz" at bounding box center [949, 38] width 26 height 26
click at [974, 117] on span "Download" at bounding box center [976, 116] width 59 height 17
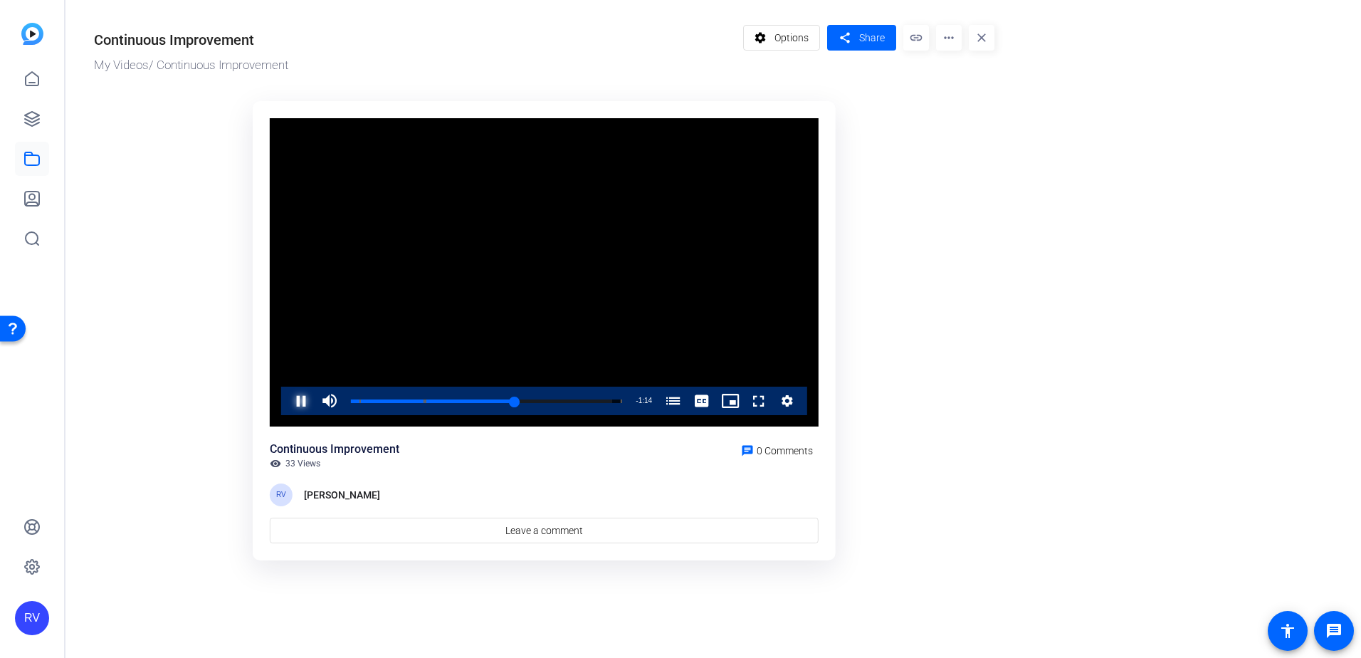
click at [287, 405] on span "Video Player" at bounding box center [287, 400] width 0 height 28
click at [1280, 257] on or-hosting-video-details "Continuous Improvement My Videos / Continuous Improvement settings Options shar…" at bounding box center [709, 290] width 1288 height 580
click at [135, 554] on ktd-grid "Video Player is loading. Play Video Play Mute Current Time 1:53 / Duration 3:07…" at bounding box center [544, 331] width 900 height 477
